Goal: Task Accomplishment & Management: Complete application form

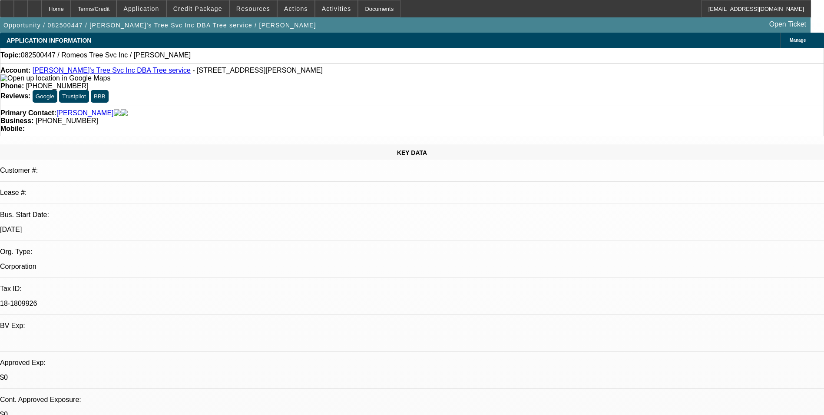
select select "0"
select select "2"
select select "0.1"
select select "4"
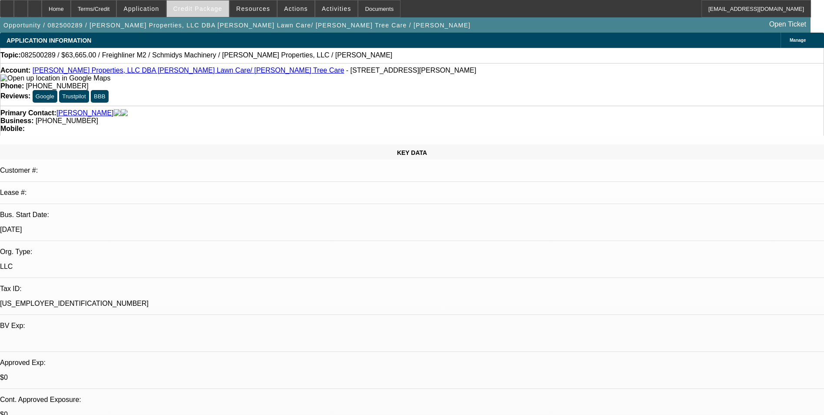
select select "0"
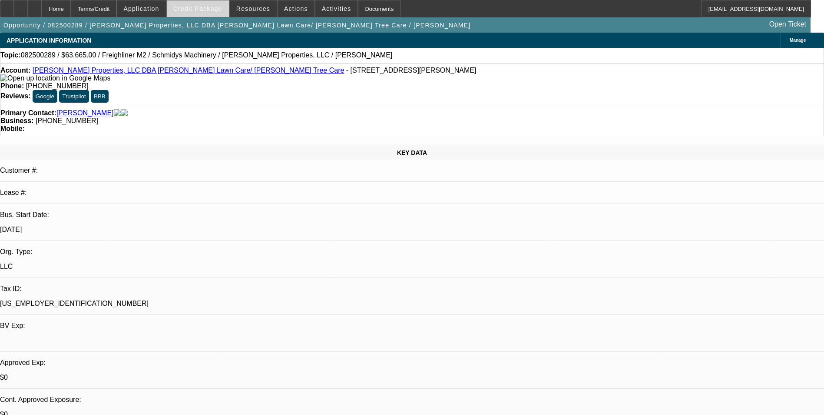
select select "0"
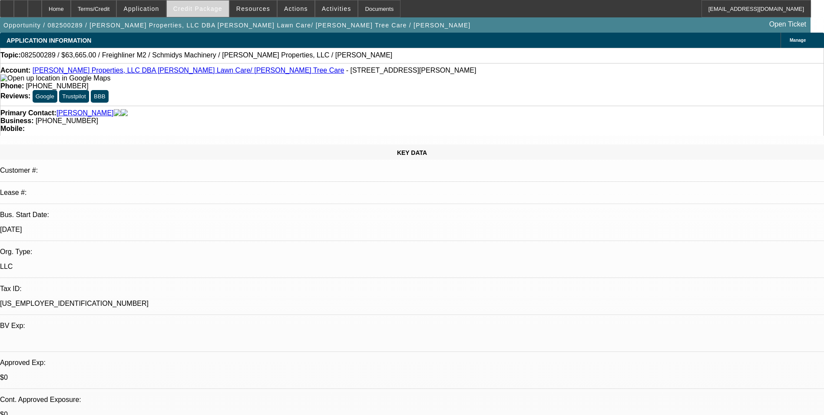
select select "0"
select select "1"
select select "6"
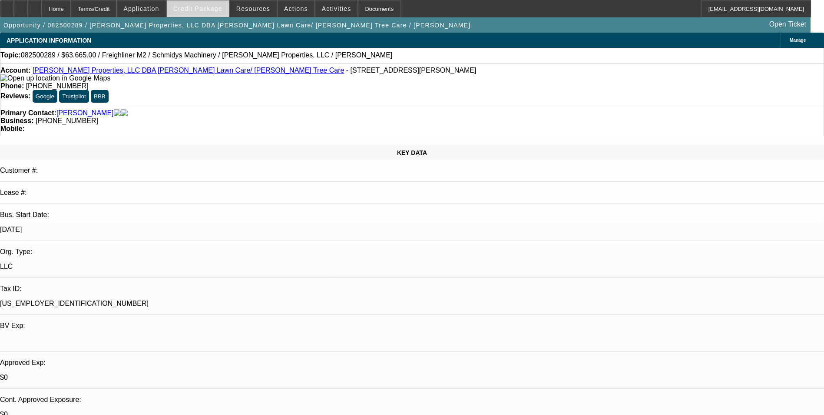
select select "1"
select select "6"
select select "1"
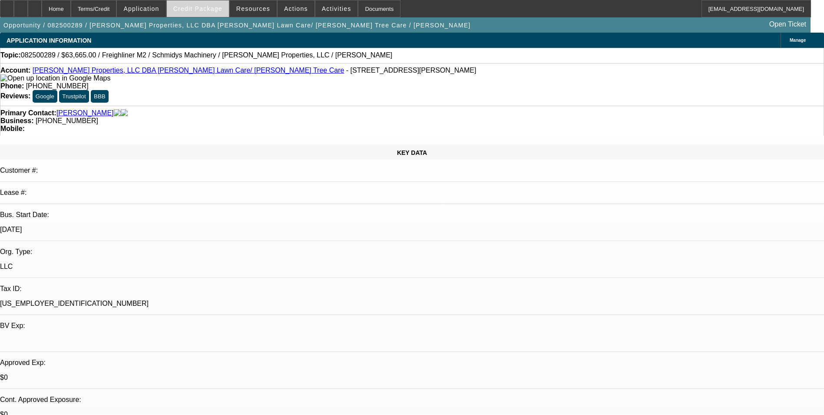
select select "6"
select select "1"
select select "6"
click at [202, 10] on span "Credit Package" at bounding box center [197, 8] width 49 height 7
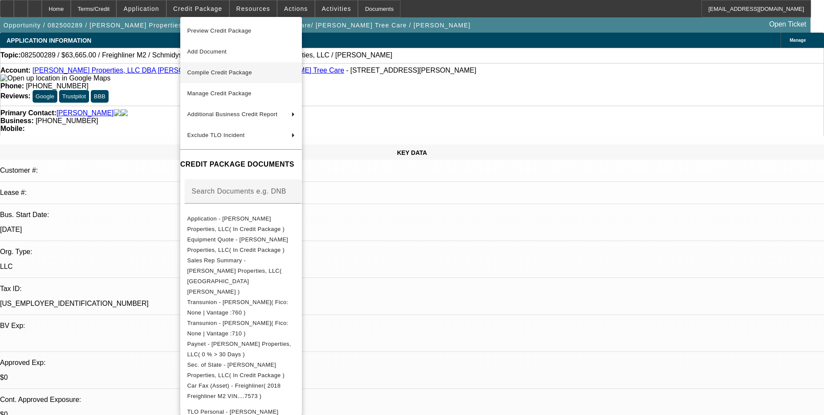
click at [242, 73] on span "Compile Credit Package" at bounding box center [219, 72] width 65 height 7
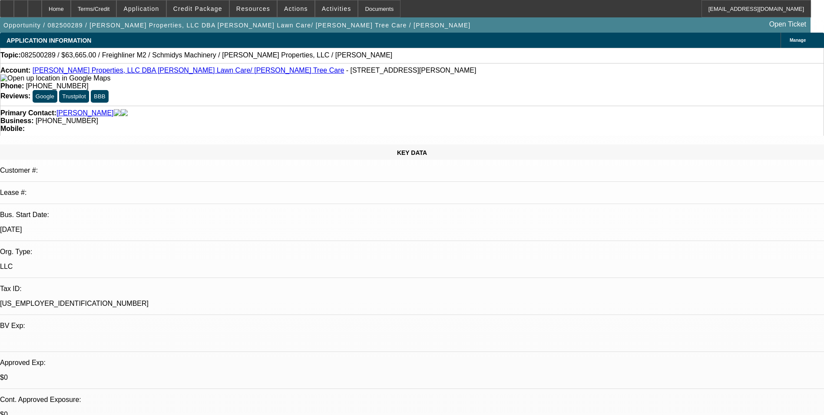
select select "0"
select select "6"
select select "0"
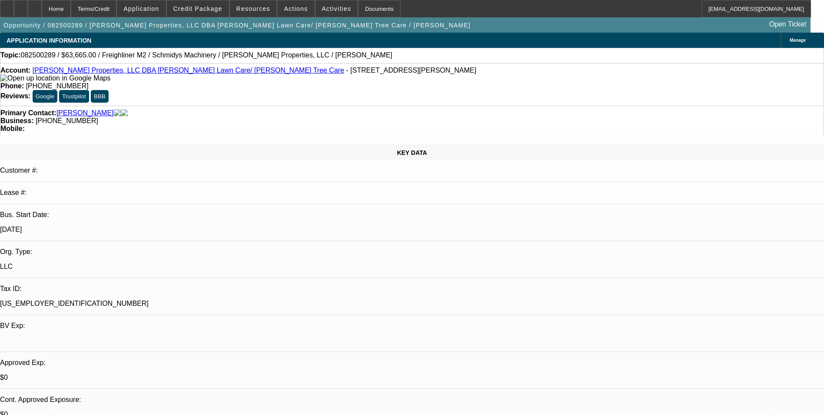
select select "0"
select select "6"
select select "0"
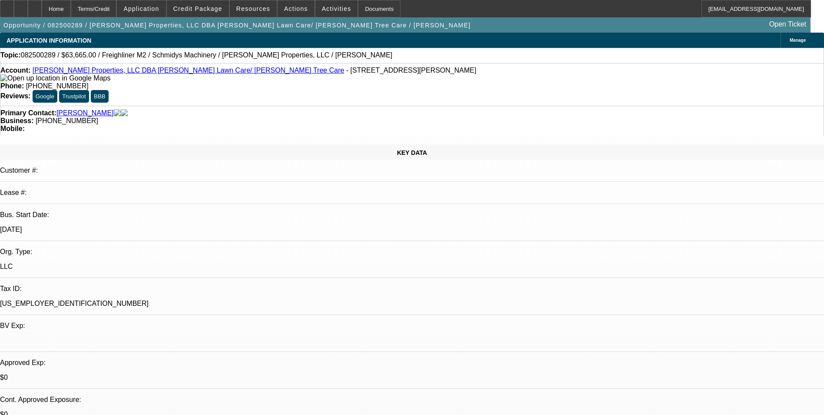
select select "0"
select select "6"
select select "0"
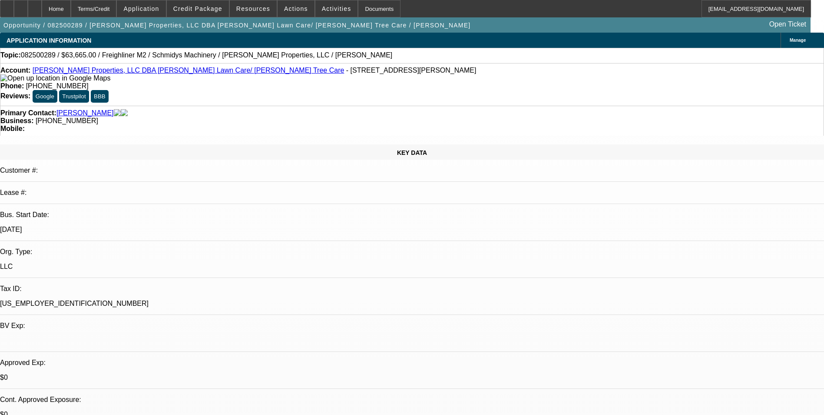
select select "6"
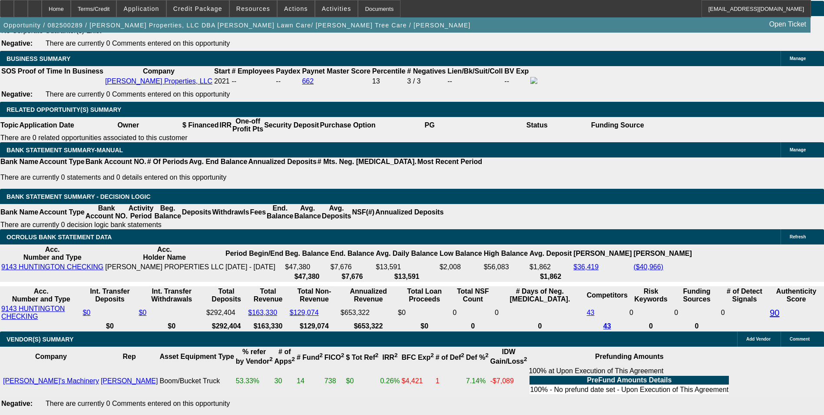
scroll to position [1317, 0]
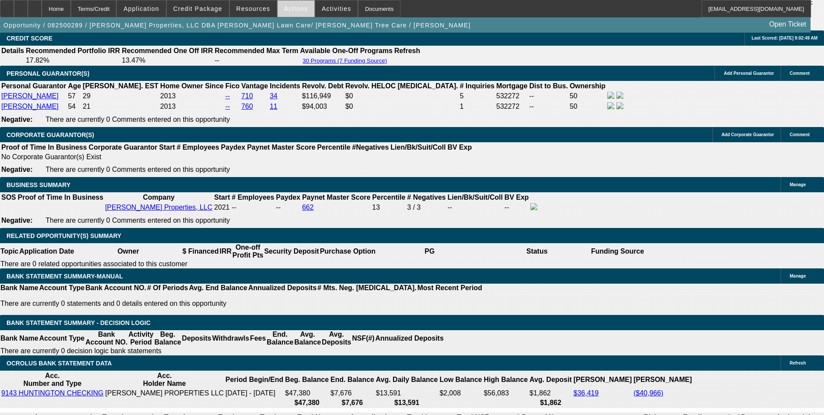
click at [284, 13] on span at bounding box center [296, 8] width 37 height 21
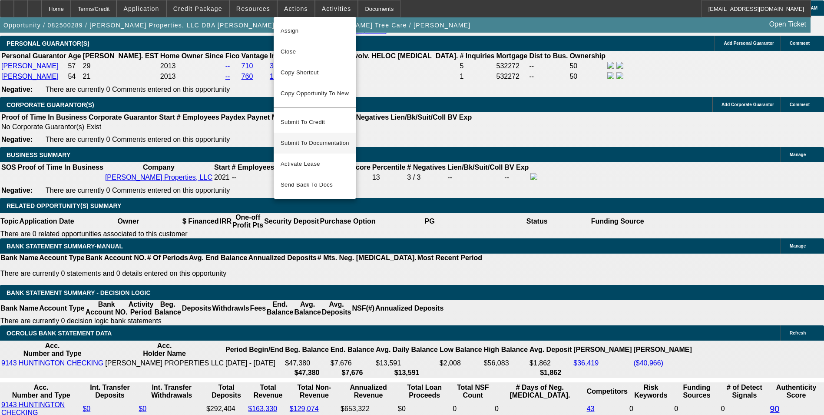
scroll to position [1360, 0]
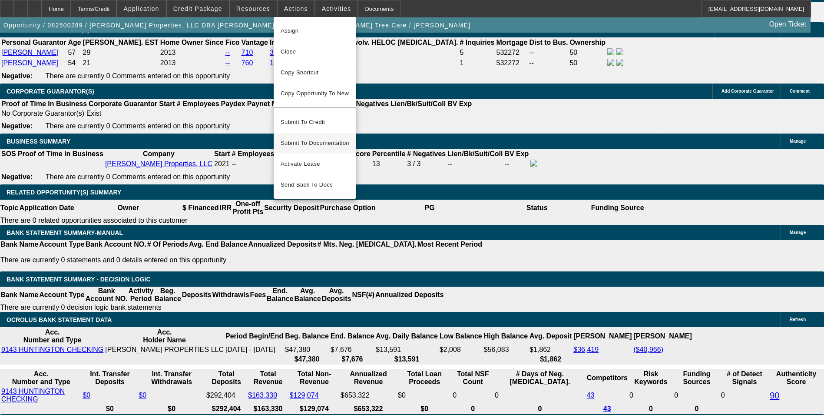
click at [319, 138] on span "Submit To Documentation" at bounding box center [315, 143] width 69 height 10
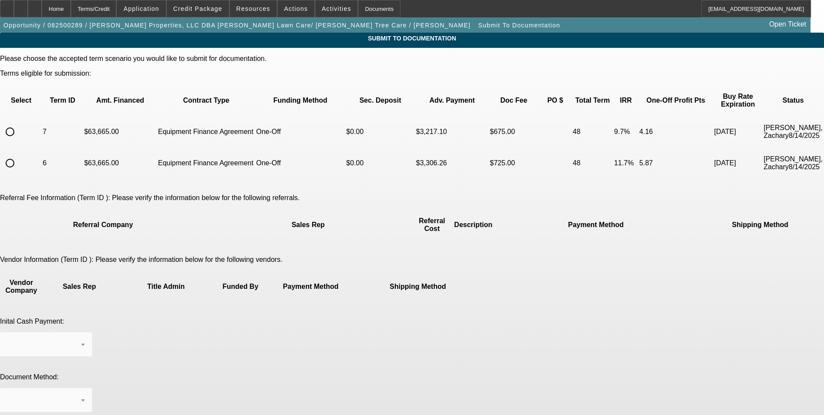
click at [19, 123] on input "radio" at bounding box center [9, 131] width 17 height 17
radio input "true"
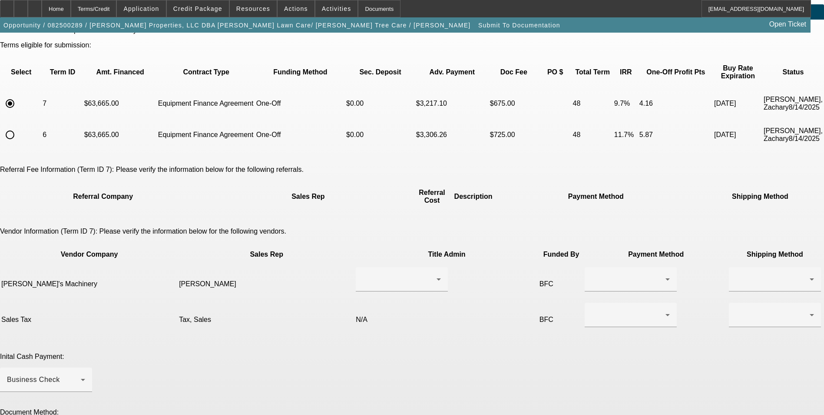
scroll to position [43, 0]
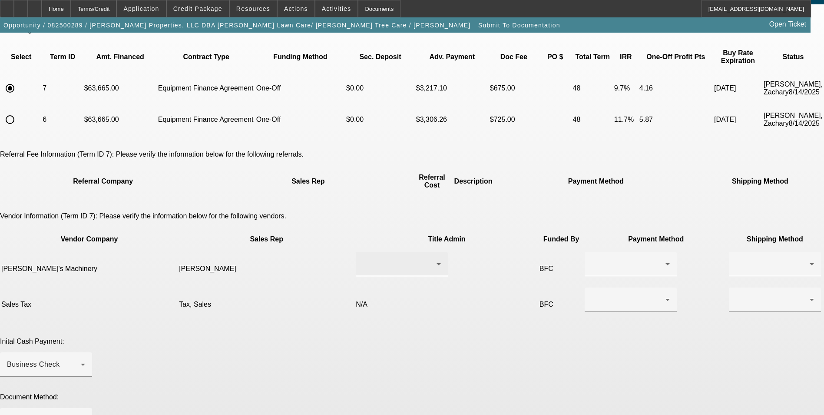
click at [387, 259] on div at bounding box center [400, 264] width 74 height 10
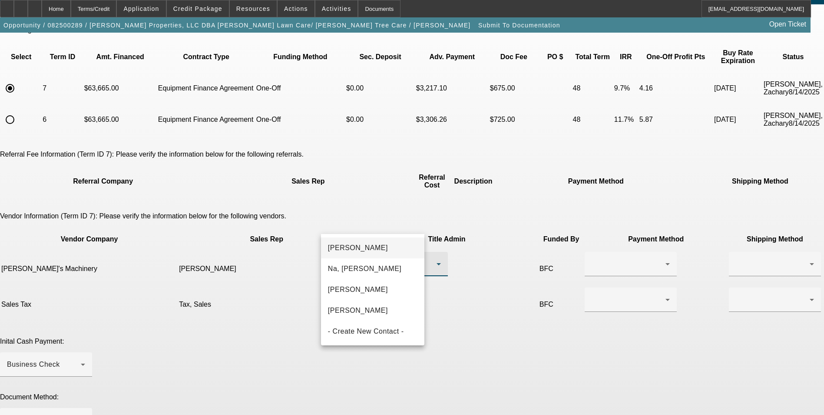
click at [385, 246] on mat-option "Kelch, Jessika" at bounding box center [373, 247] width 104 height 21
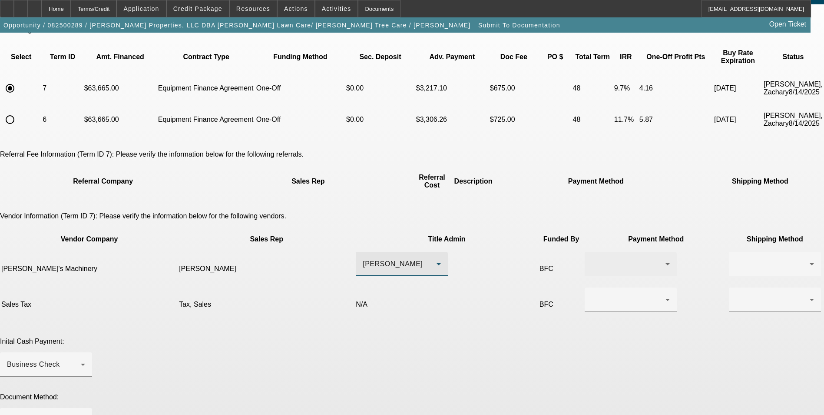
click at [592, 252] on div at bounding box center [631, 264] width 78 height 24
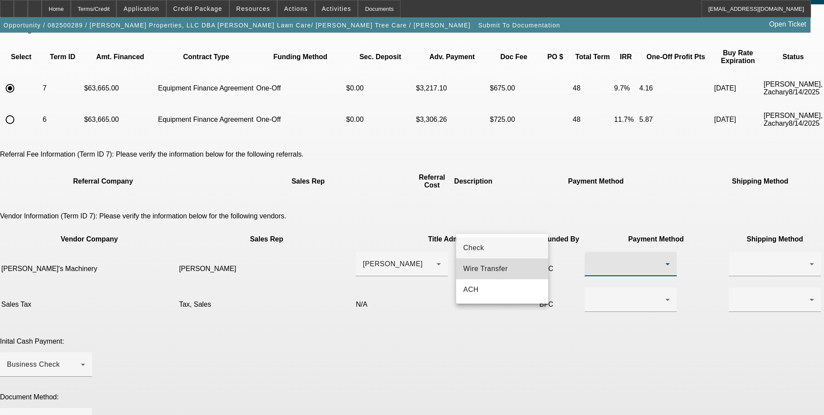
click at [501, 265] on span "Wire Transfer" at bounding box center [485, 268] width 45 height 10
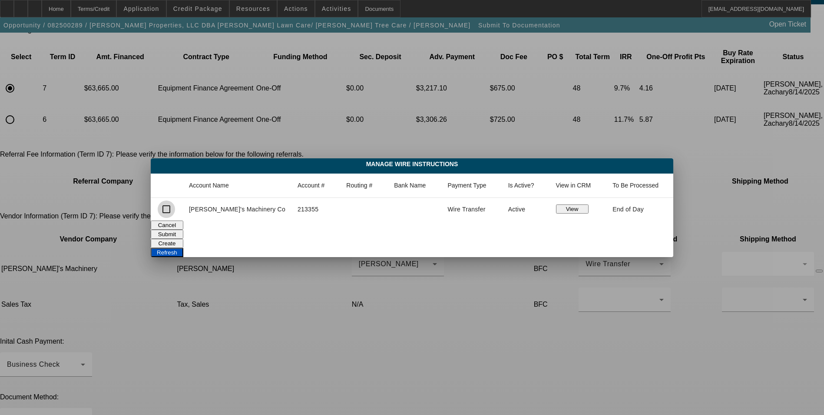
click at [175, 207] on input "checkbox" at bounding box center [166, 208] width 17 height 17
checkbox input "true"
click at [183, 232] on button "Submit" at bounding box center [167, 233] width 33 height 9
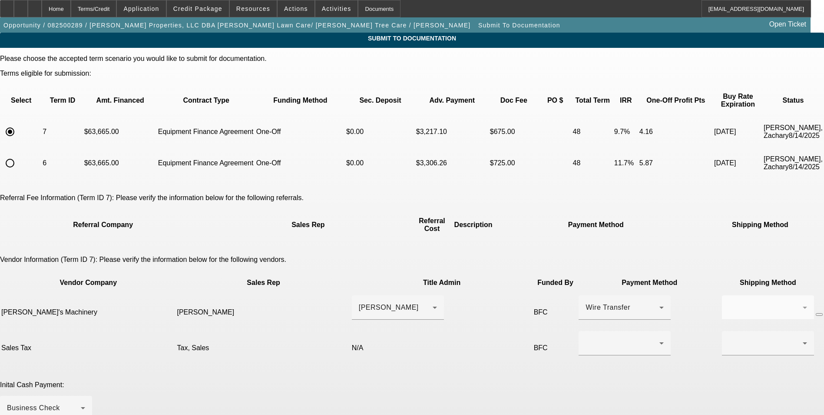
scroll to position [43, 0]
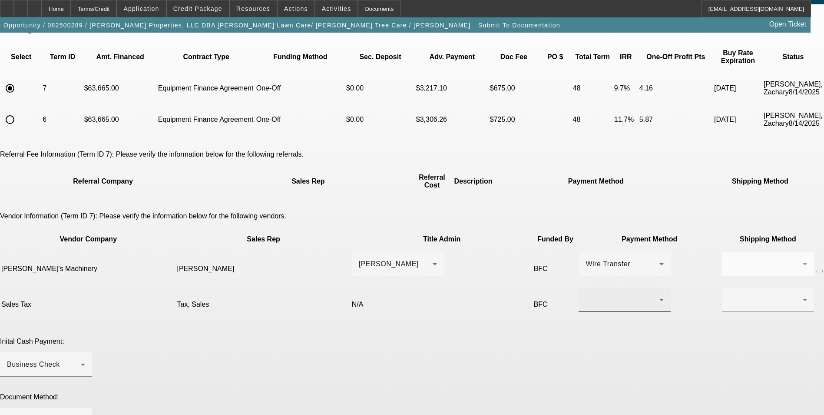
click at [586, 294] on div at bounding box center [623, 299] width 74 height 10
click at [473, 287] on mat-option "Check" at bounding box center [491, 286] width 92 height 21
click at [729, 294] on div at bounding box center [766, 299] width 74 height 10
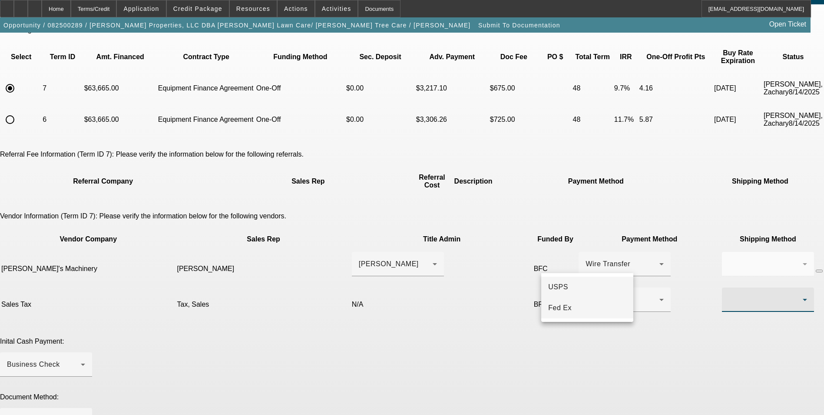
click at [567, 308] on span "Fed Ex" at bounding box center [559, 307] width 23 height 10
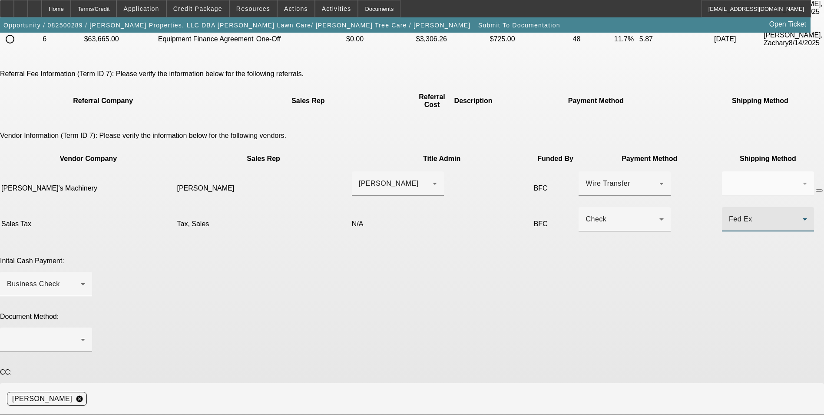
scroll to position [130, 0]
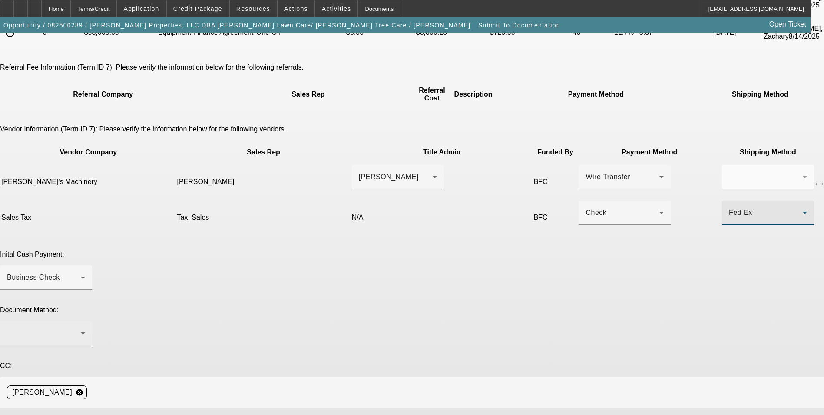
click at [85, 321] on div at bounding box center [46, 333] width 78 height 24
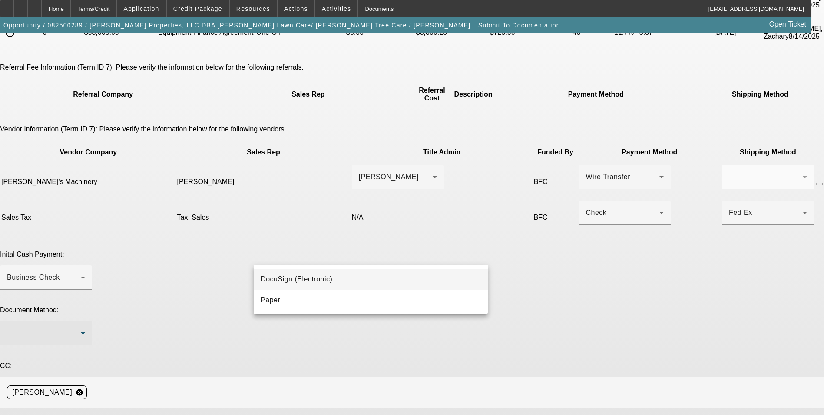
click at [332, 275] on mat-option "DocuSign (Electronic)" at bounding box center [371, 279] width 234 height 21
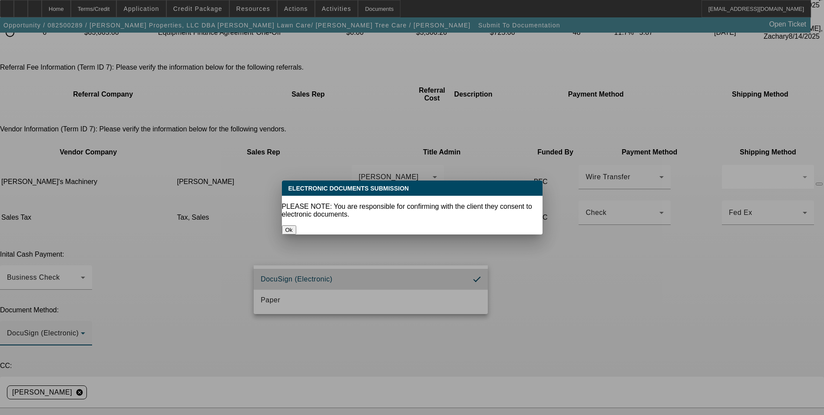
scroll to position [0, 0]
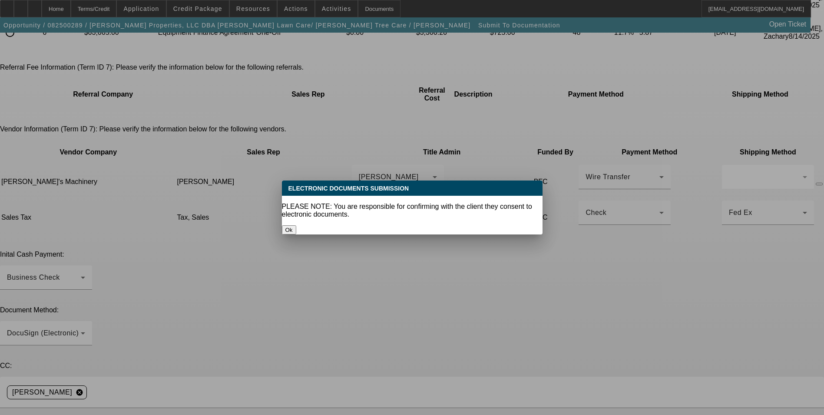
click at [296, 225] on button "Ok" at bounding box center [289, 229] width 14 height 9
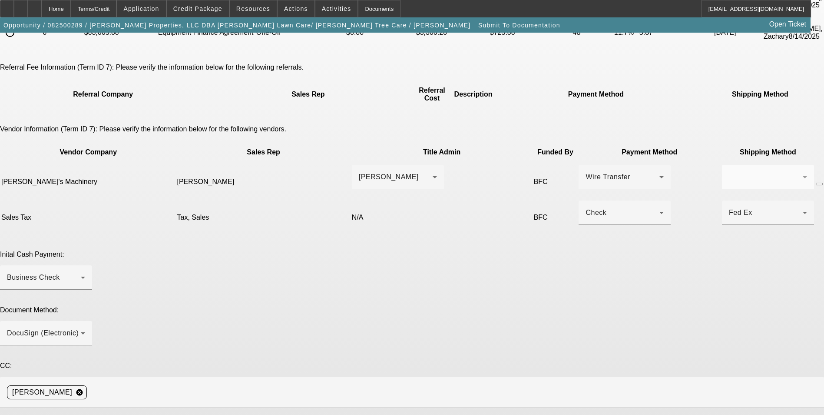
scroll to position [173, 0]
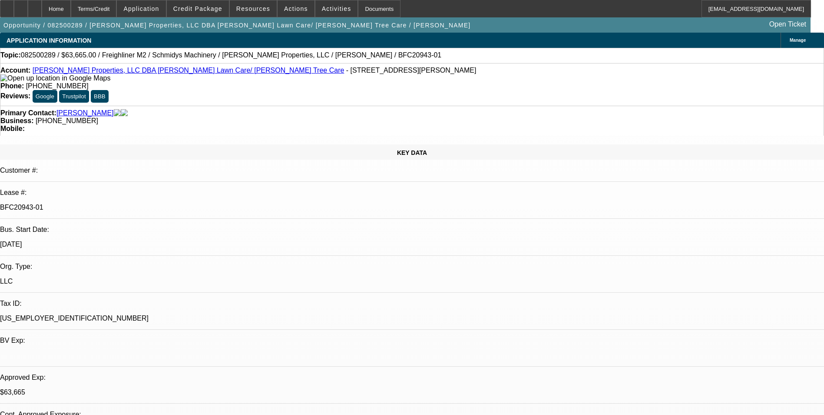
select select "0"
select select "6"
select select "0"
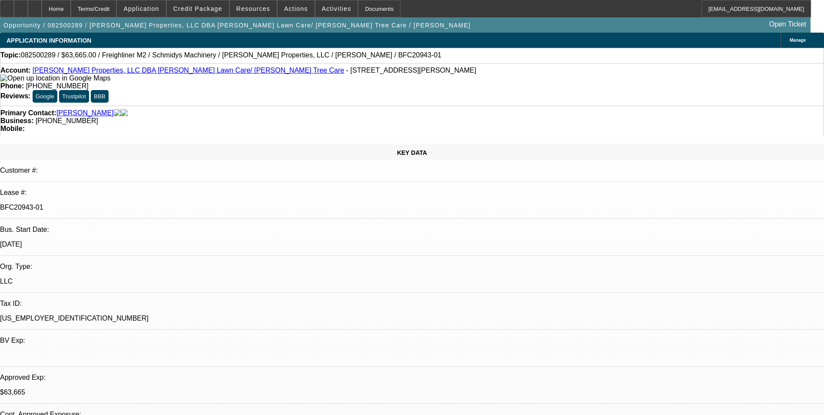
select select "0"
select select "6"
select select "0"
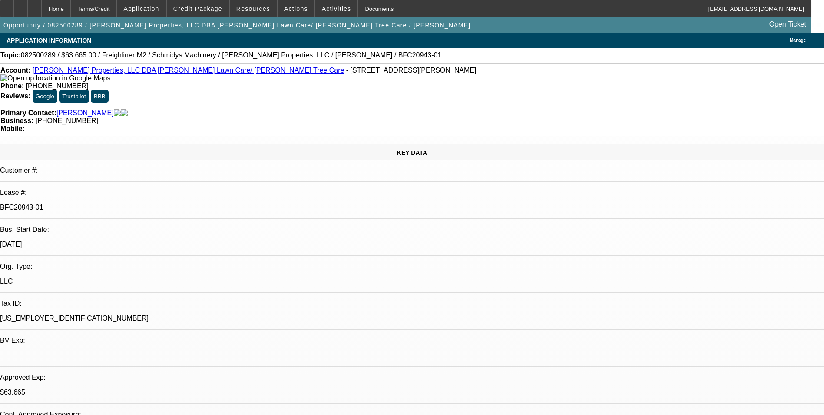
select select "0"
select select "6"
select select "0"
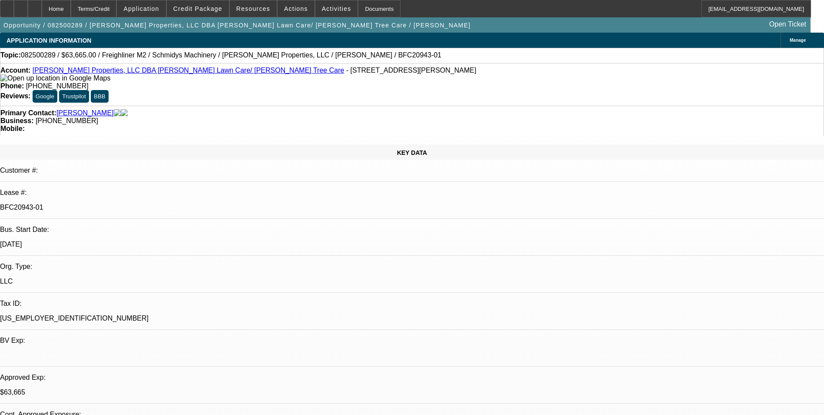
select select "6"
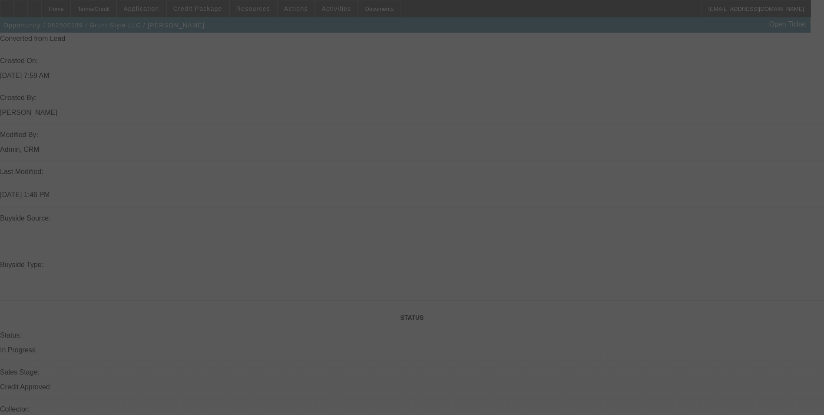
scroll to position [952, 0]
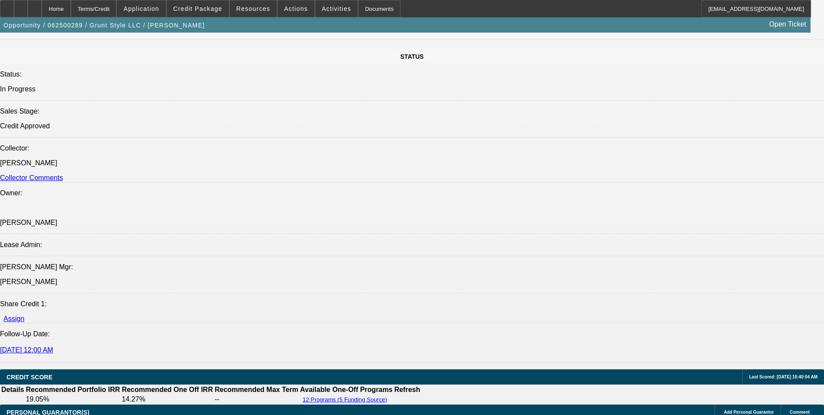
select select "0"
select select "2"
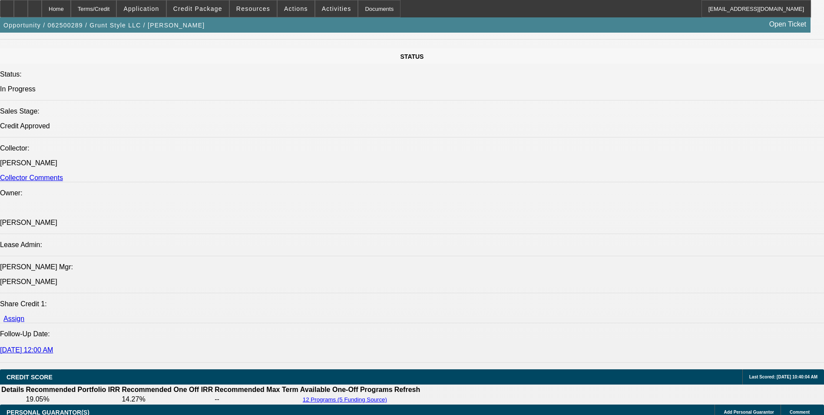
select select "0"
select select "2"
select select "0"
select select "0.1"
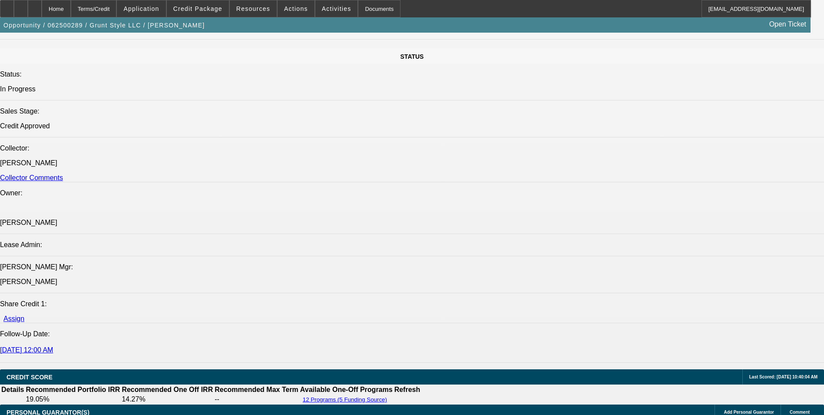
select select "2"
select select "0"
select select "1"
select select "2"
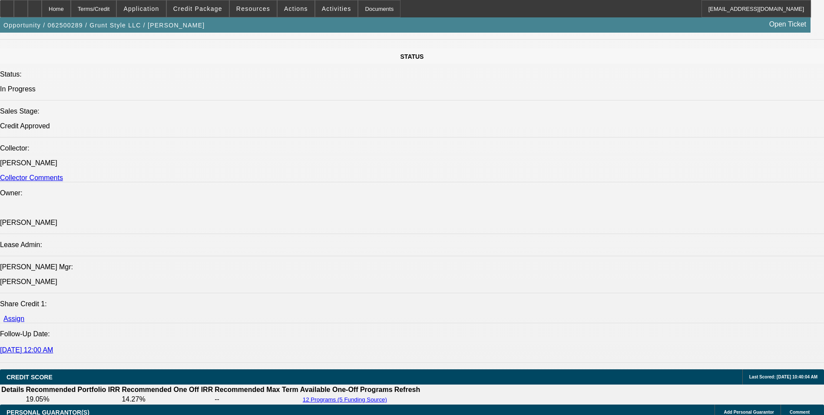
select select "2"
select select "1"
select select "2"
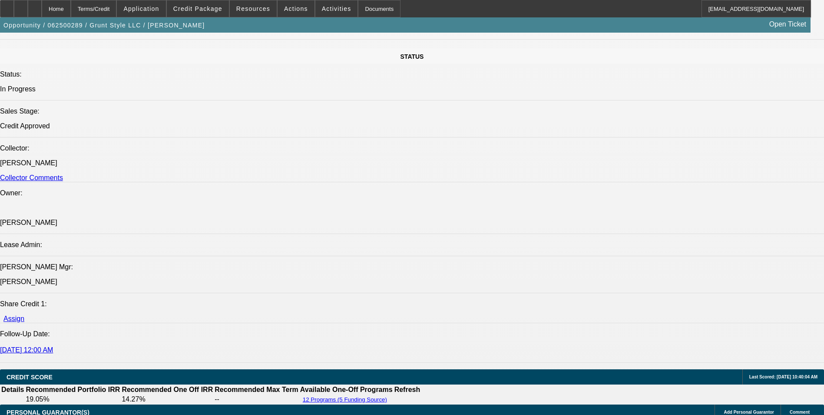
select select "2"
select select "1"
select select "2"
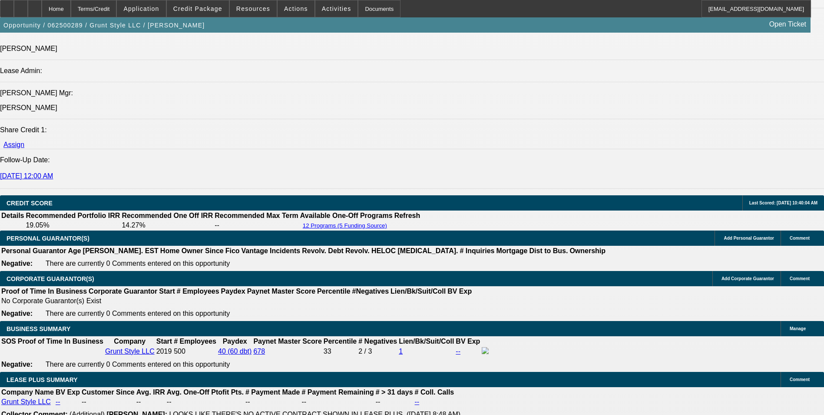
scroll to position [1155, 0]
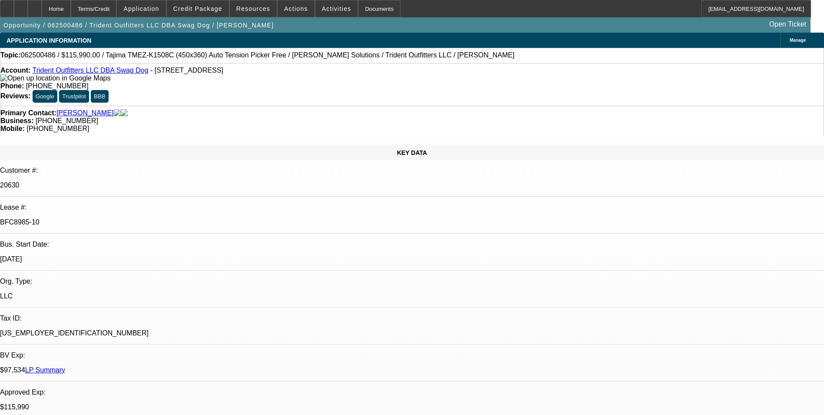
select select "0"
select select "2"
select select "0"
select select "2"
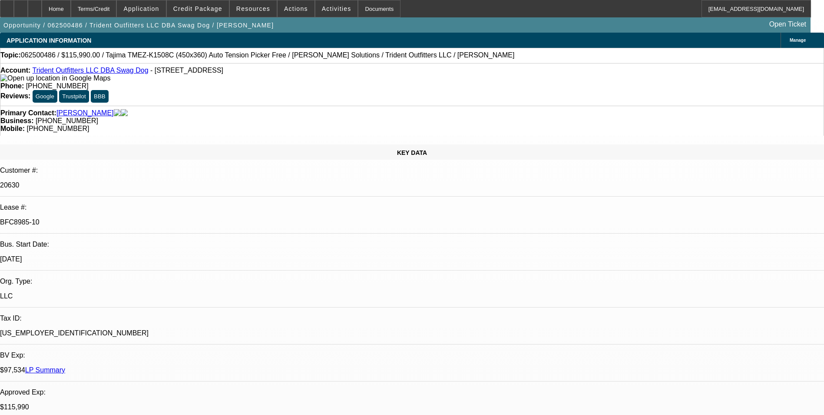
select select "0"
select select "2"
select select "0"
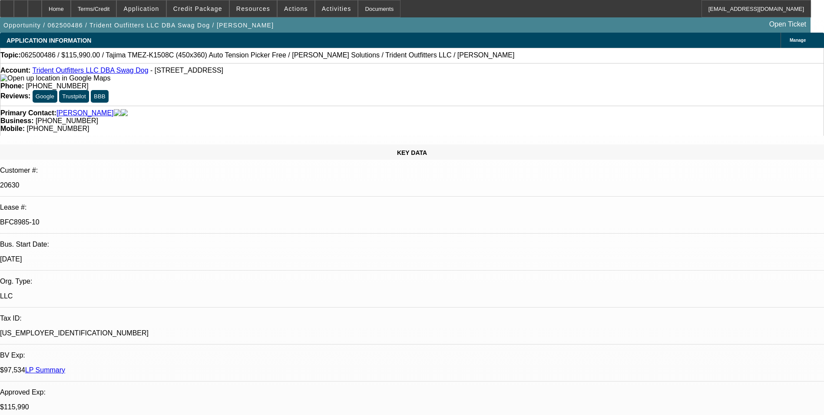
select select "0"
select select "1"
select select "2"
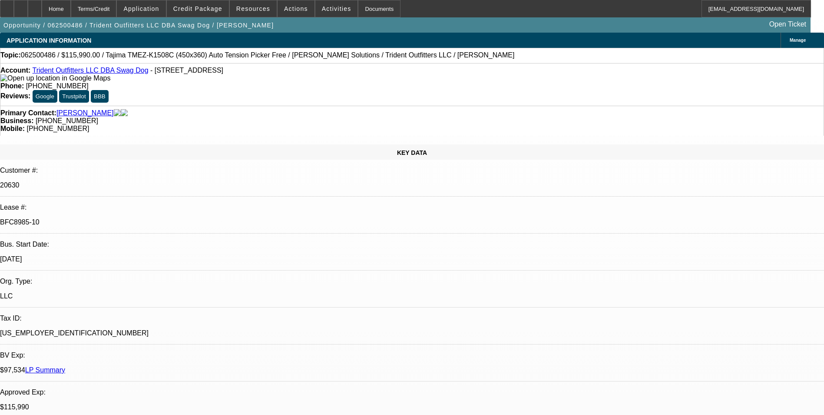
select select "1"
select select "2"
select select "1"
select select "2"
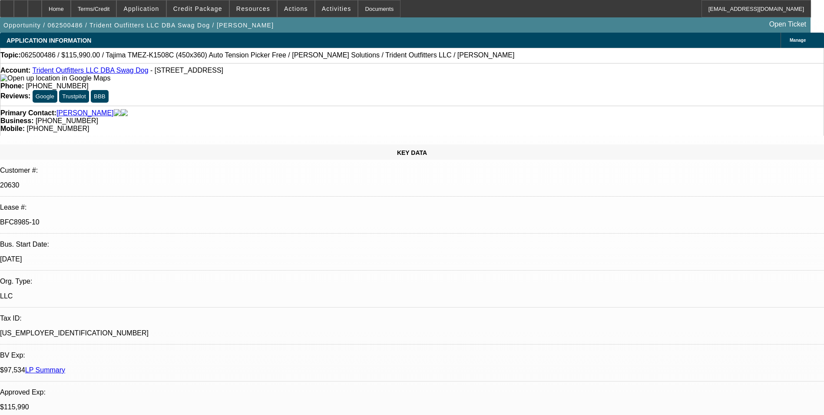
select select "2"
select select "1"
select select "2"
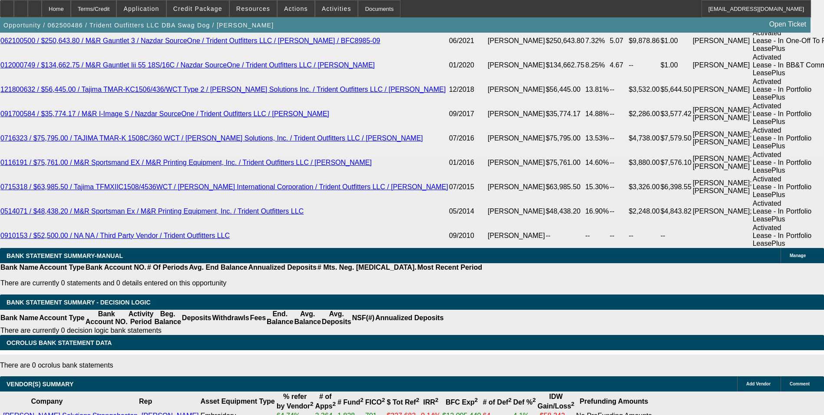
scroll to position [1692, 0]
